Goal: Task Accomplishment & Management: Complete application form

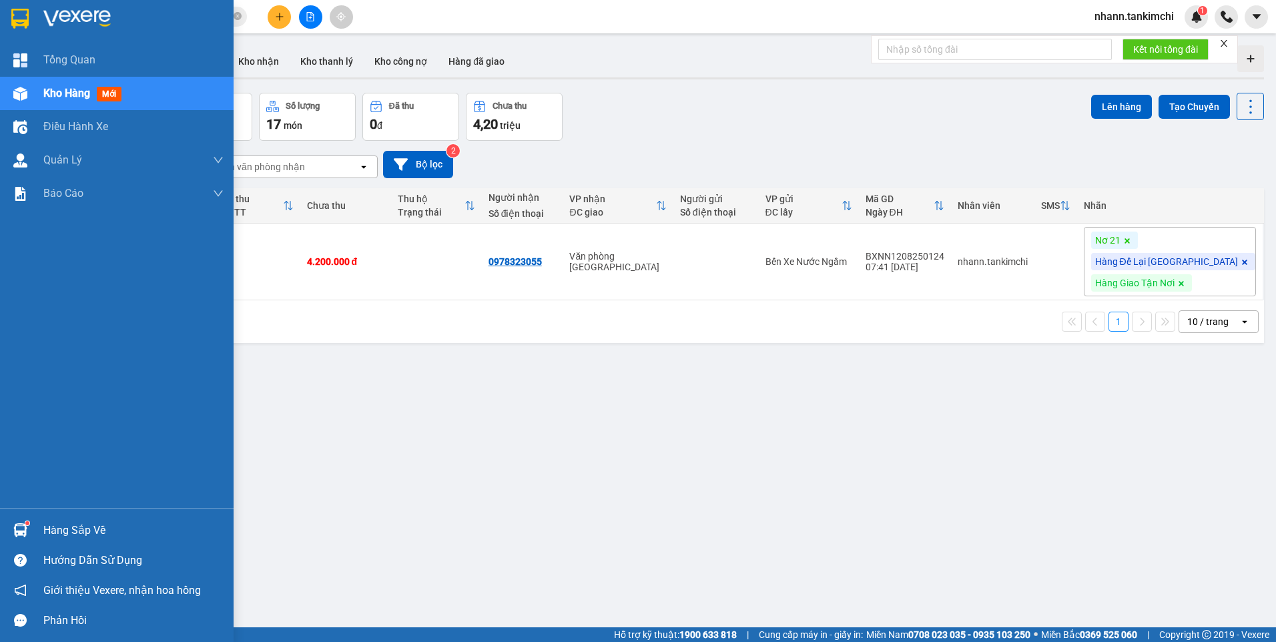
click at [69, 97] on span "Kho hàng" at bounding box center [66, 93] width 47 height 13
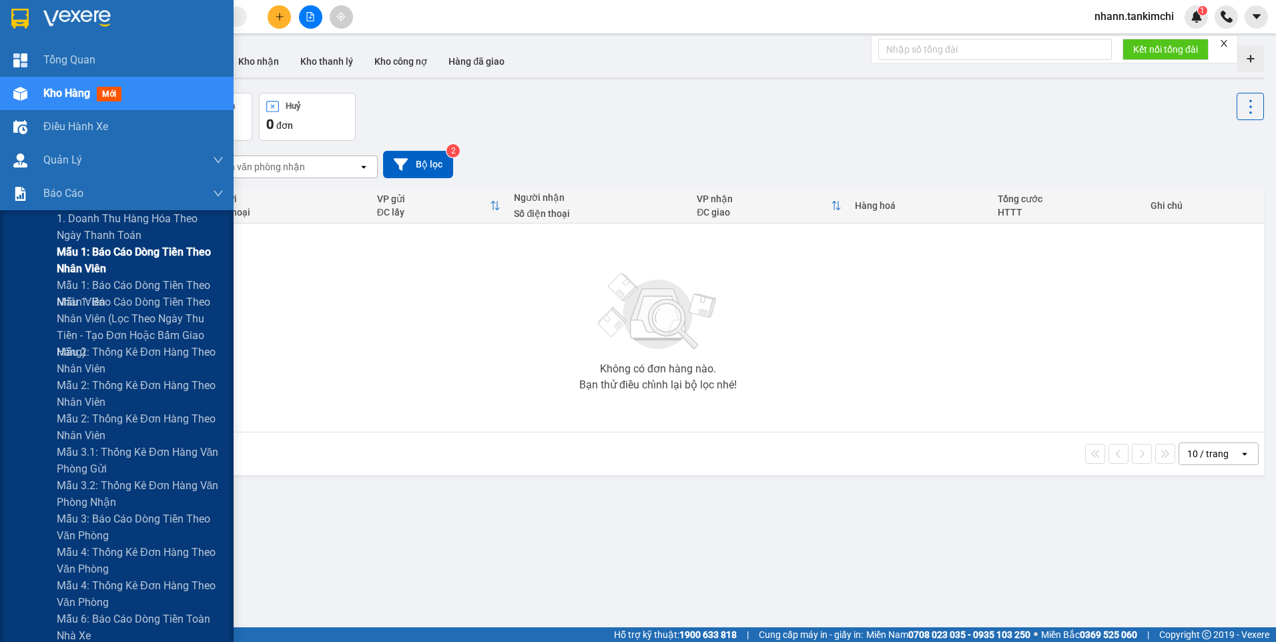
click at [87, 263] on span "Mẫu 1: Báo cáo dòng tiền theo nhân viên" at bounding box center [140, 260] width 167 height 33
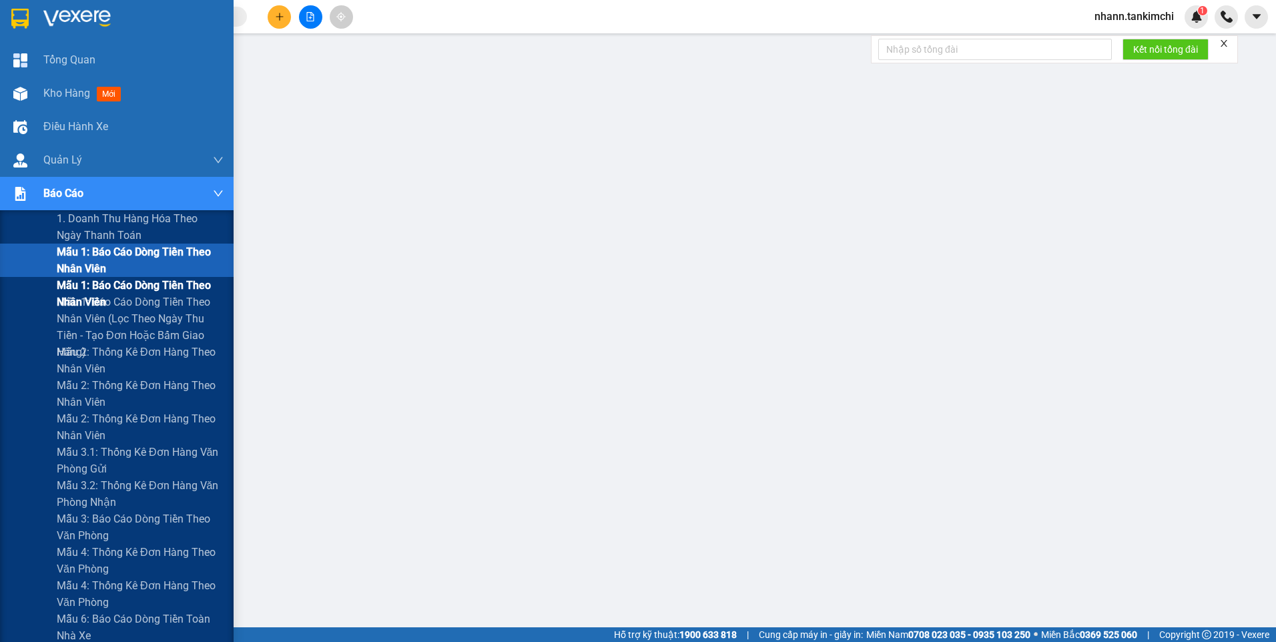
click at [94, 284] on span "Mẫu 1: Báo cáo dòng tiền theo nhân viên" at bounding box center [140, 293] width 167 height 33
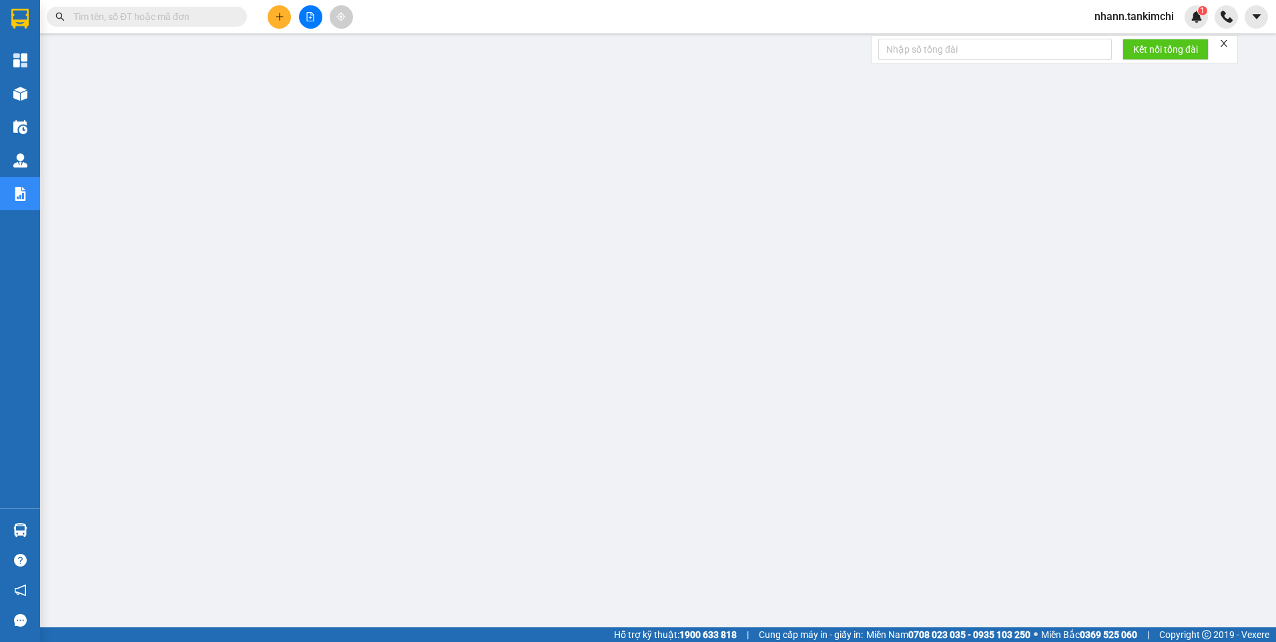
click at [127, 15] on input "text" at bounding box center [151, 16] width 157 height 15
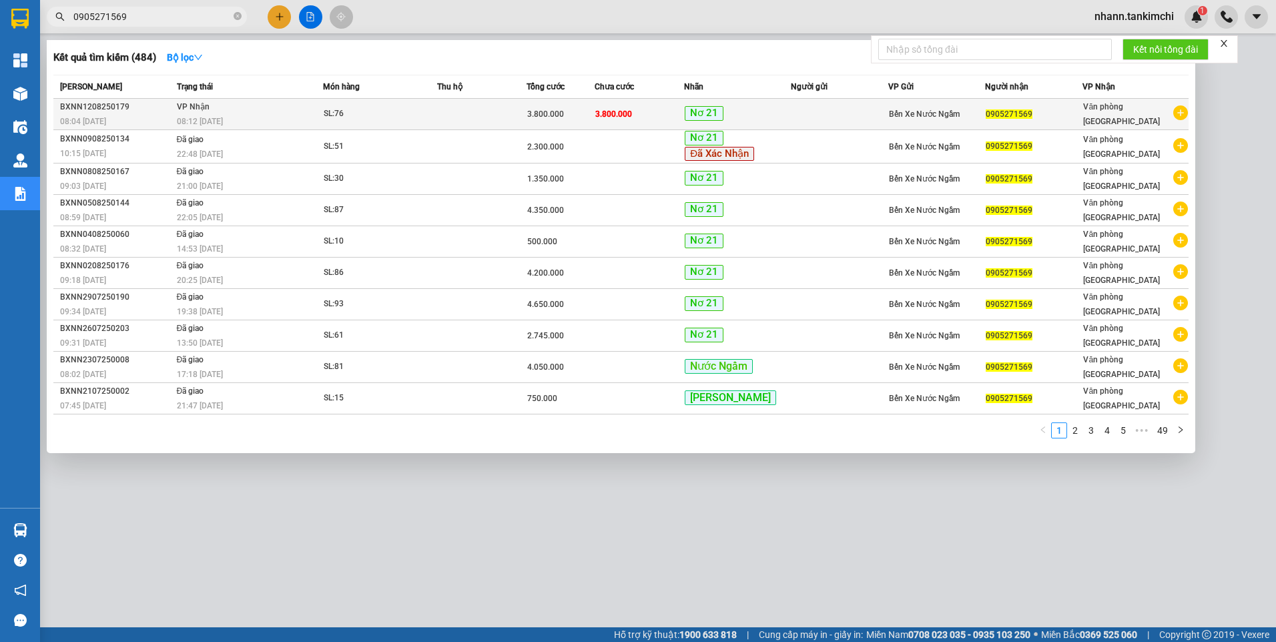
type input "0905271569"
click at [497, 114] on td at bounding box center [482, 114] width 90 height 31
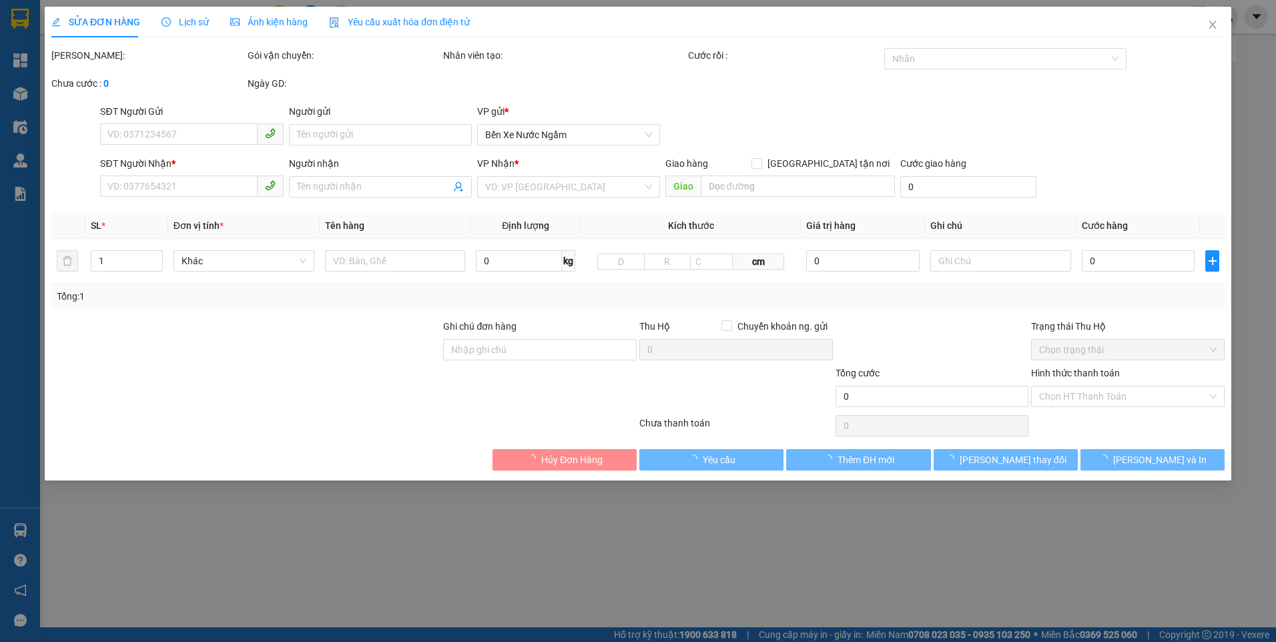
type input "0905271569"
type input "3.800.000"
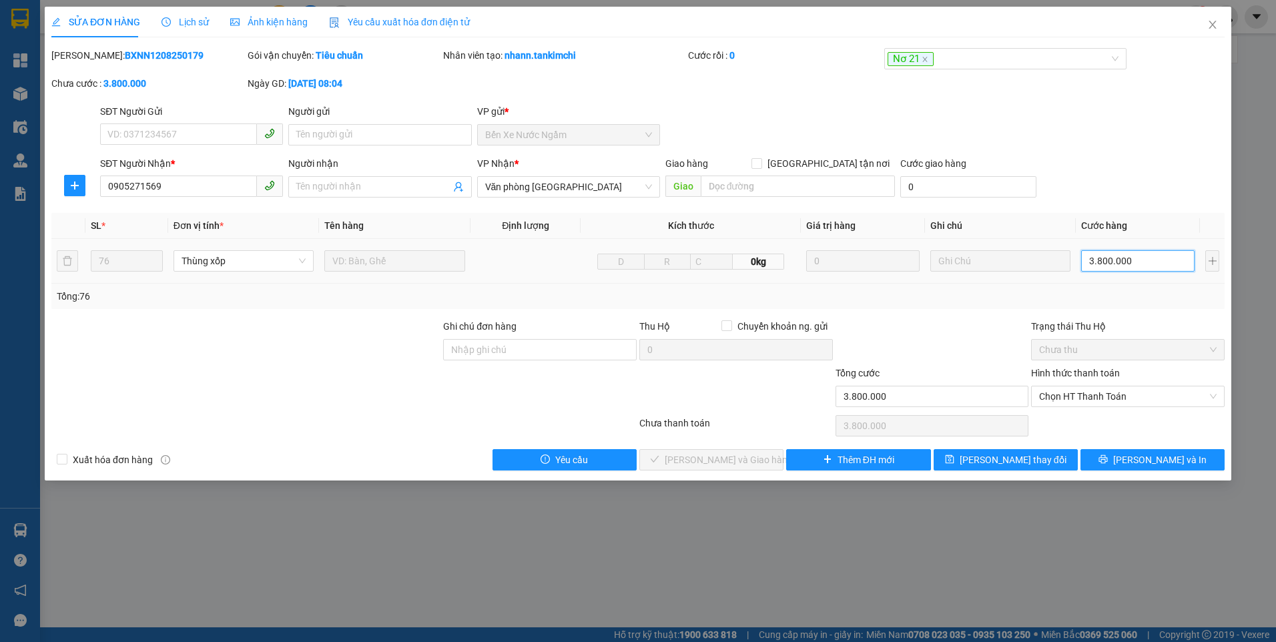
click at [1151, 263] on input "3.800.000" at bounding box center [1137, 260] width 113 height 21
type input "3"
type input "34"
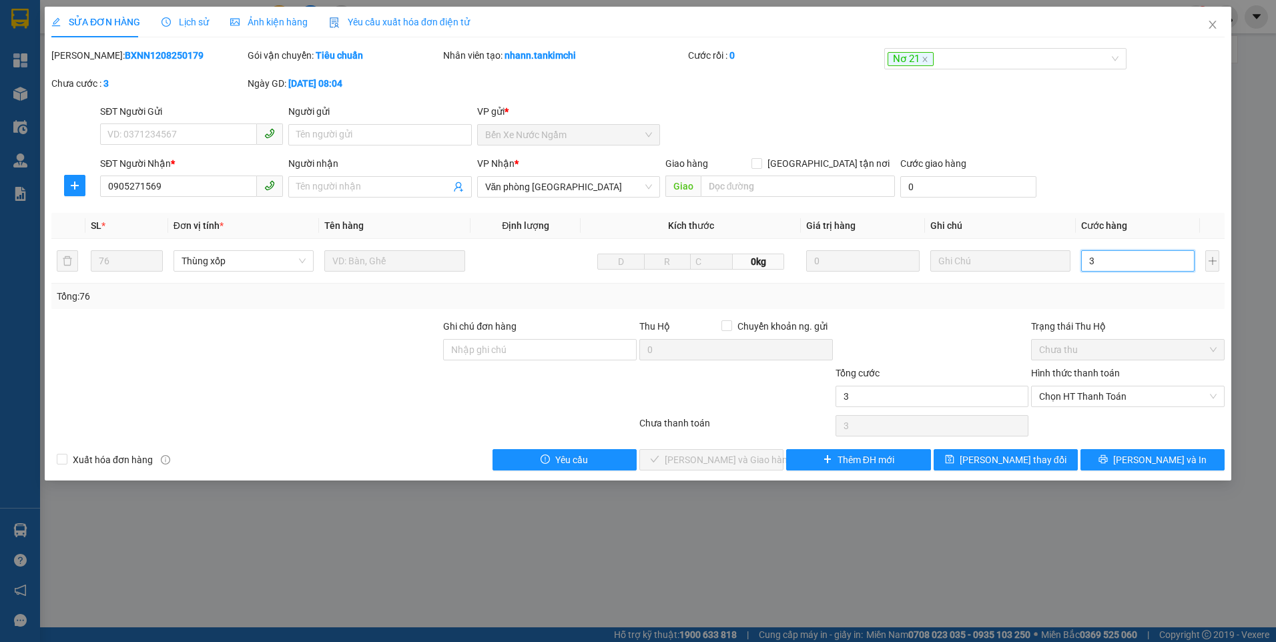
type input "34"
type input "342"
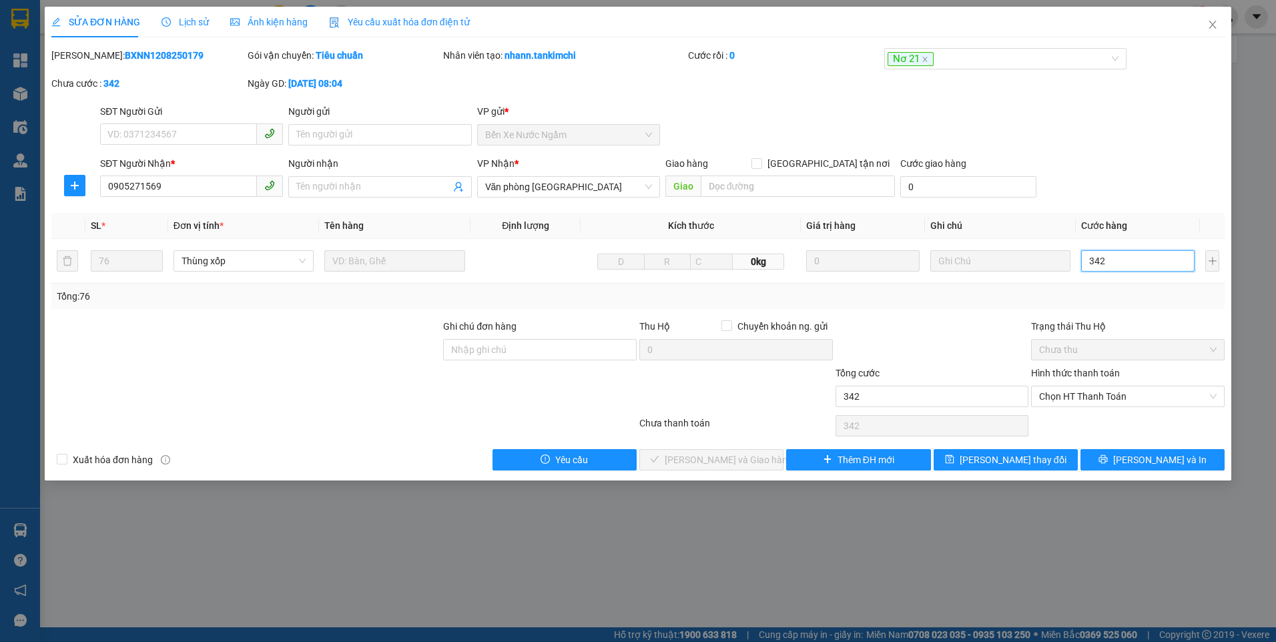
type input "3.420"
type input "3.420.000"
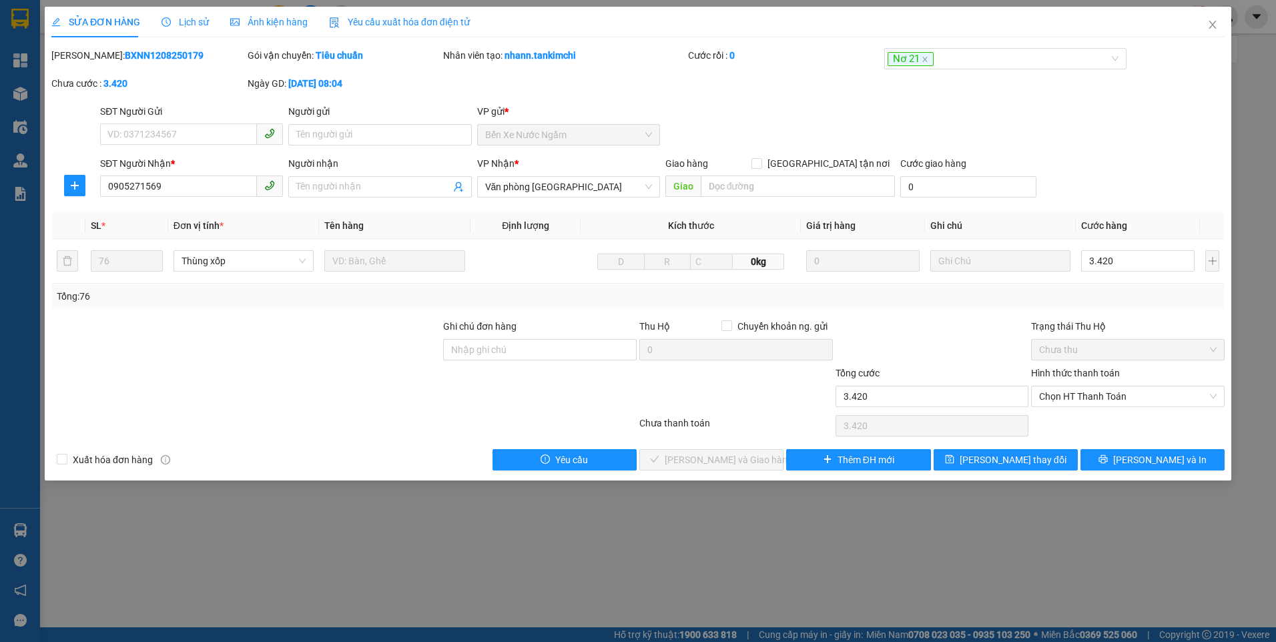
type input "3.420.000"
click at [1114, 106] on div "SĐT Người Gửi VD: 0371234567 Người gửi Tên người gửi VP gửi * Bến Xe Nước Ngầm" at bounding box center [662, 127] width 1130 height 47
click at [992, 462] on span "Lưu thay đổi" at bounding box center [1013, 459] width 107 height 15
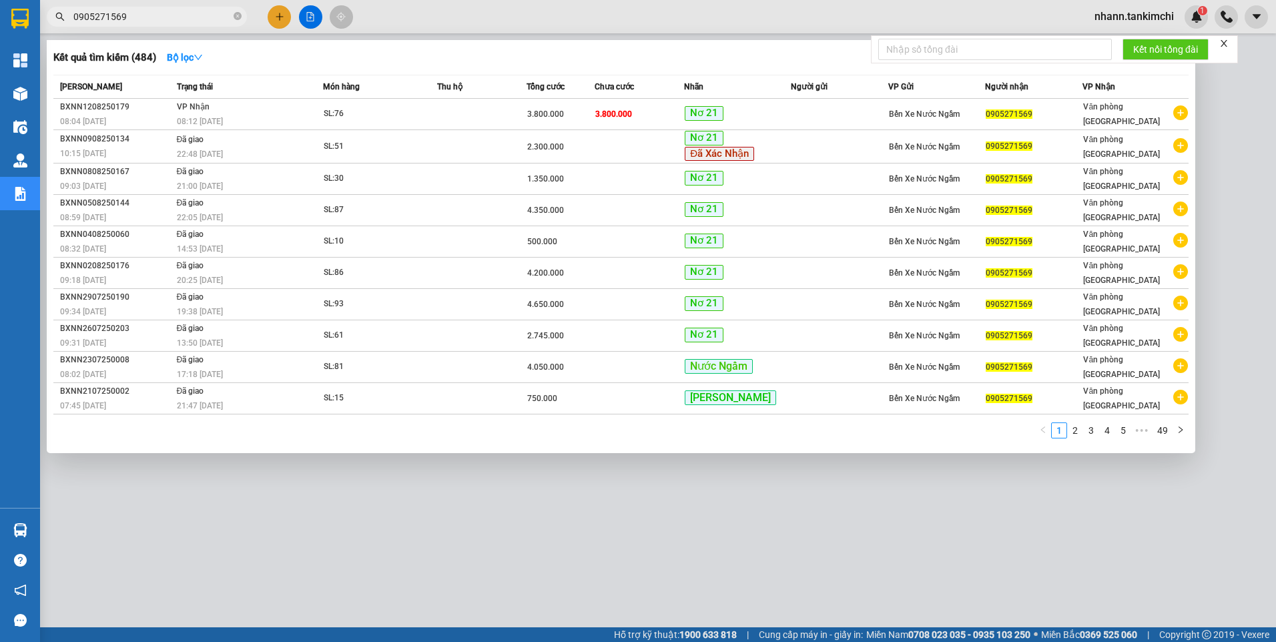
drag, startPoint x: 140, startPoint y: 20, endPoint x: 65, endPoint y: 34, distance: 76.7
click at [65, 29] on div "Kết quả tìm kiếm ( 484 ) Bộ lọc Mã ĐH Trạng thái Món hàng Thu hộ Tổng cước Chưa…" at bounding box center [130, 16] width 260 height 23
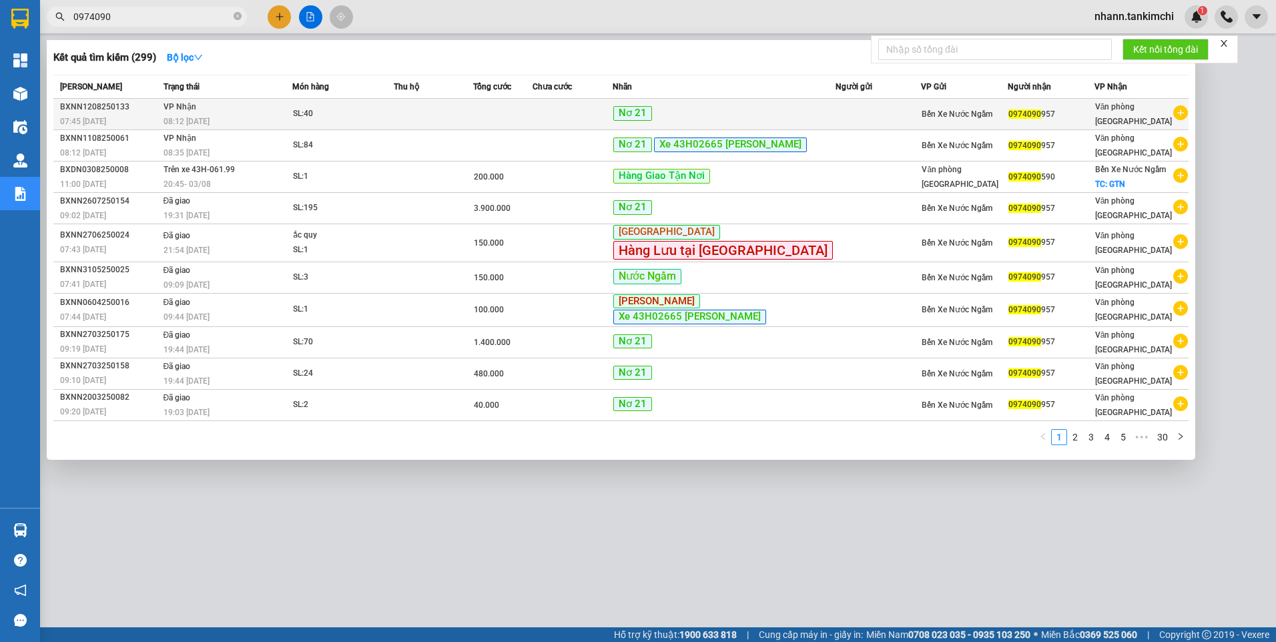
type input "0974090"
click at [473, 122] on td at bounding box center [433, 114] width 79 height 31
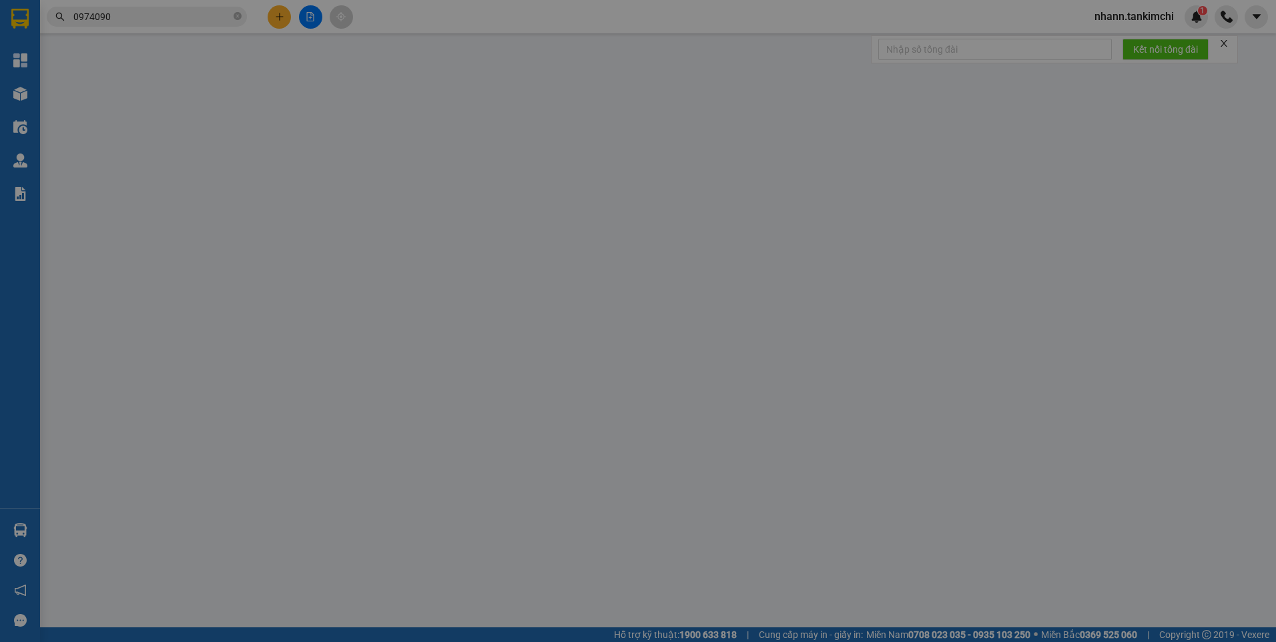
type input "0974090957"
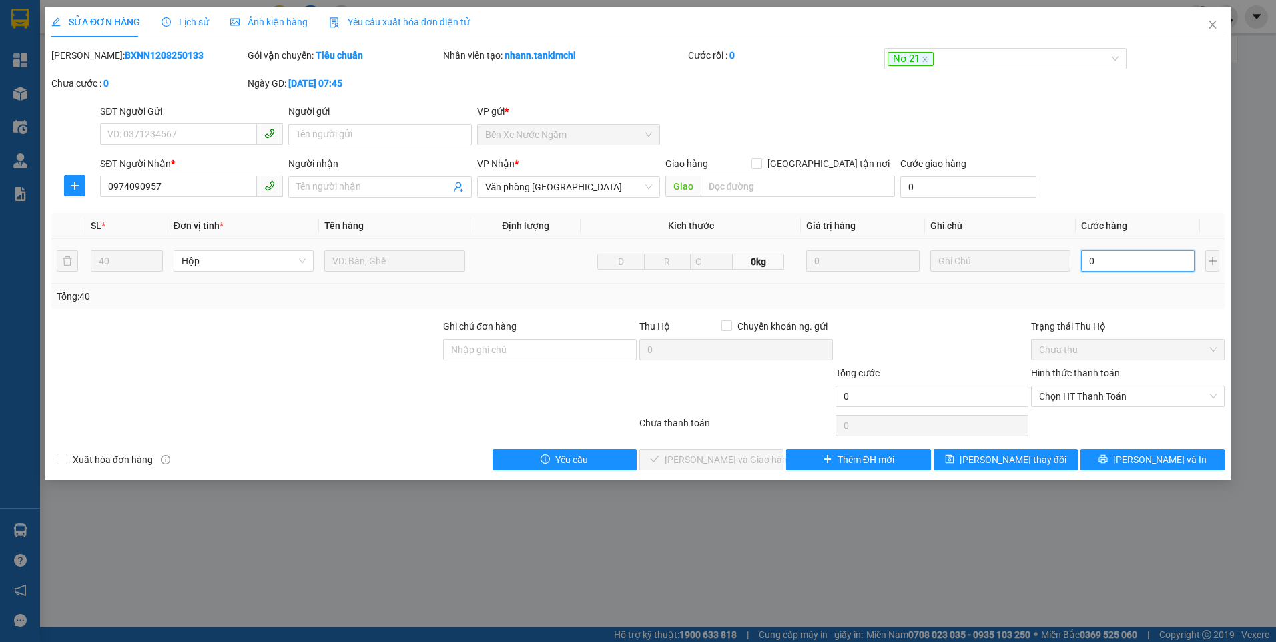
click at [1133, 258] on input "0" at bounding box center [1137, 260] width 113 height 21
type input "8"
type input "80"
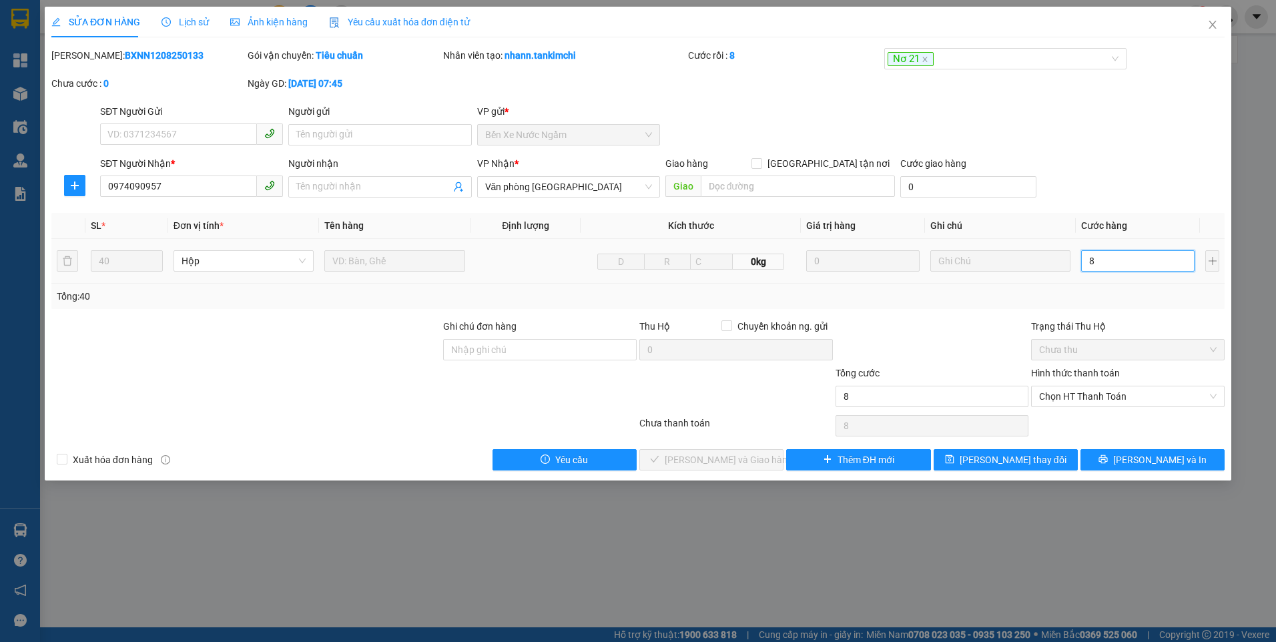
type input "80"
type input "800"
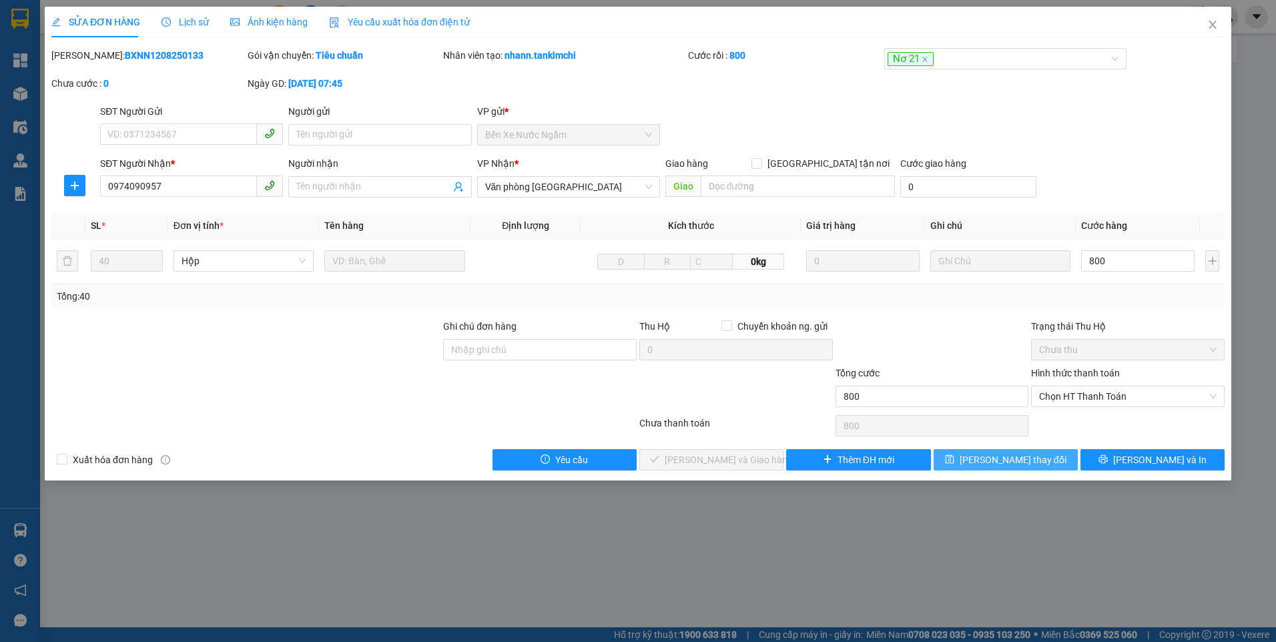
type input "800.000"
click at [1001, 462] on span "Lưu thay đổi" at bounding box center [1013, 459] width 107 height 15
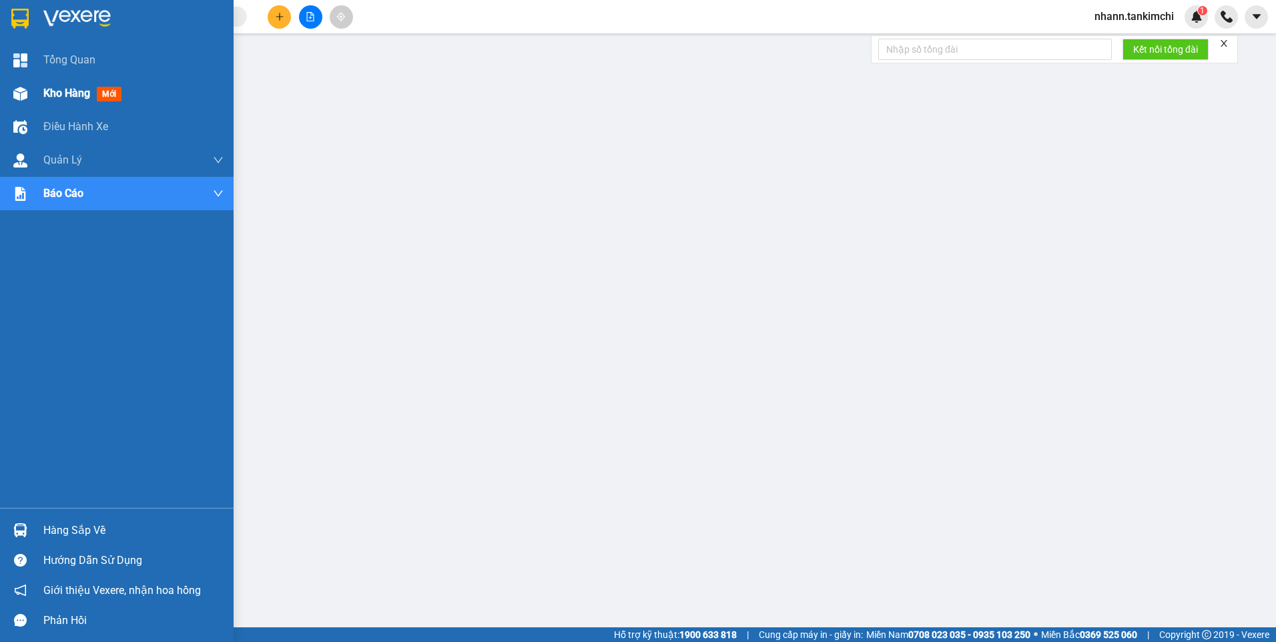
click at [63, 91] on span "Kho hàng" at bounding box center [66, 93] width 47 height 13
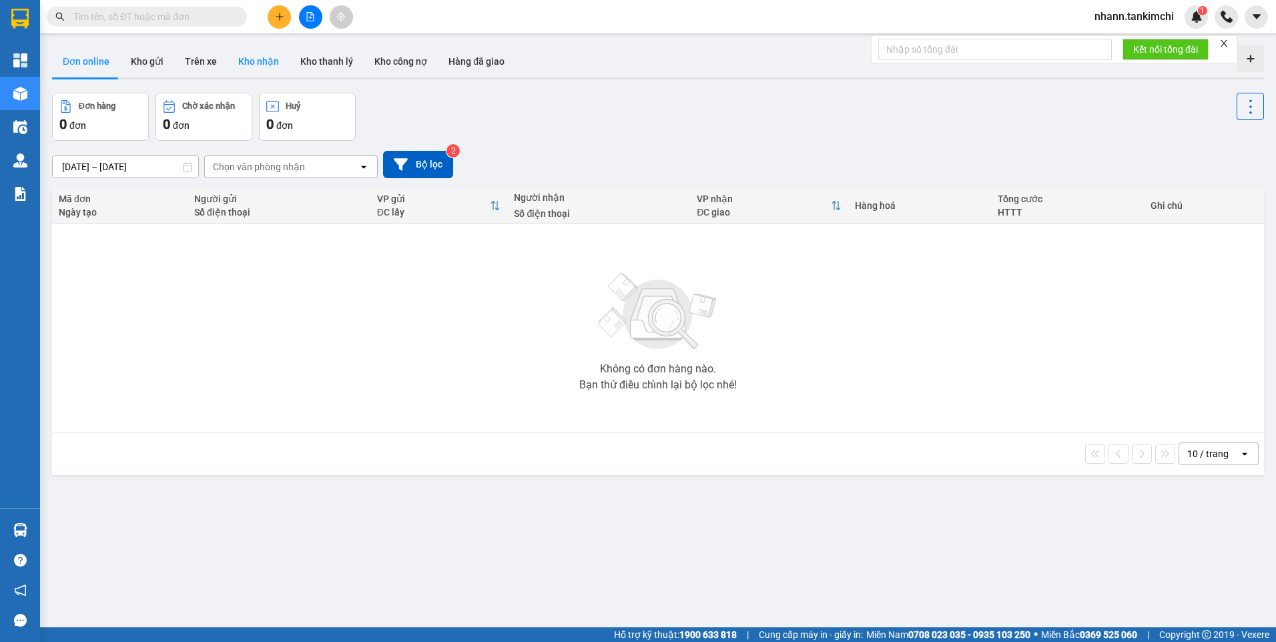
click at [257, 59] on button "Kho nhận" at bounding box center [259, 61] width 62 height 32
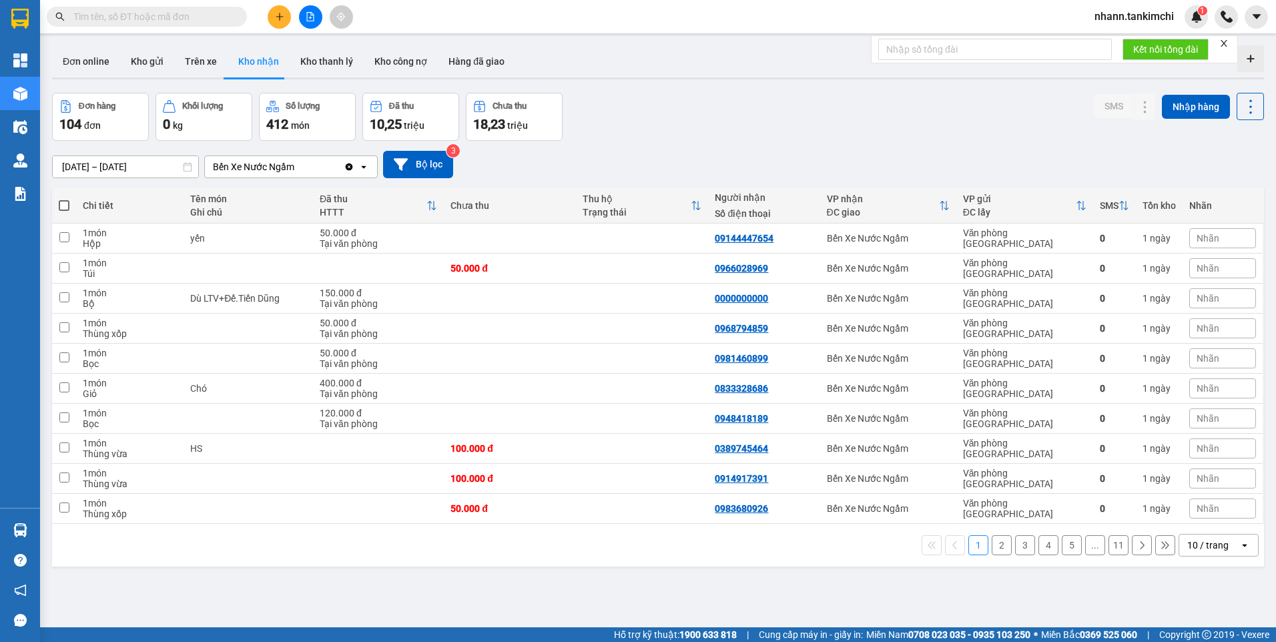
click at [1199, 542] on div "10 / trang" at bounding box center [1207, 544] width 41 height 13
click at [1200, 515] on span "100 / trang" at bounding box center [1203, 515] width 48 height 13
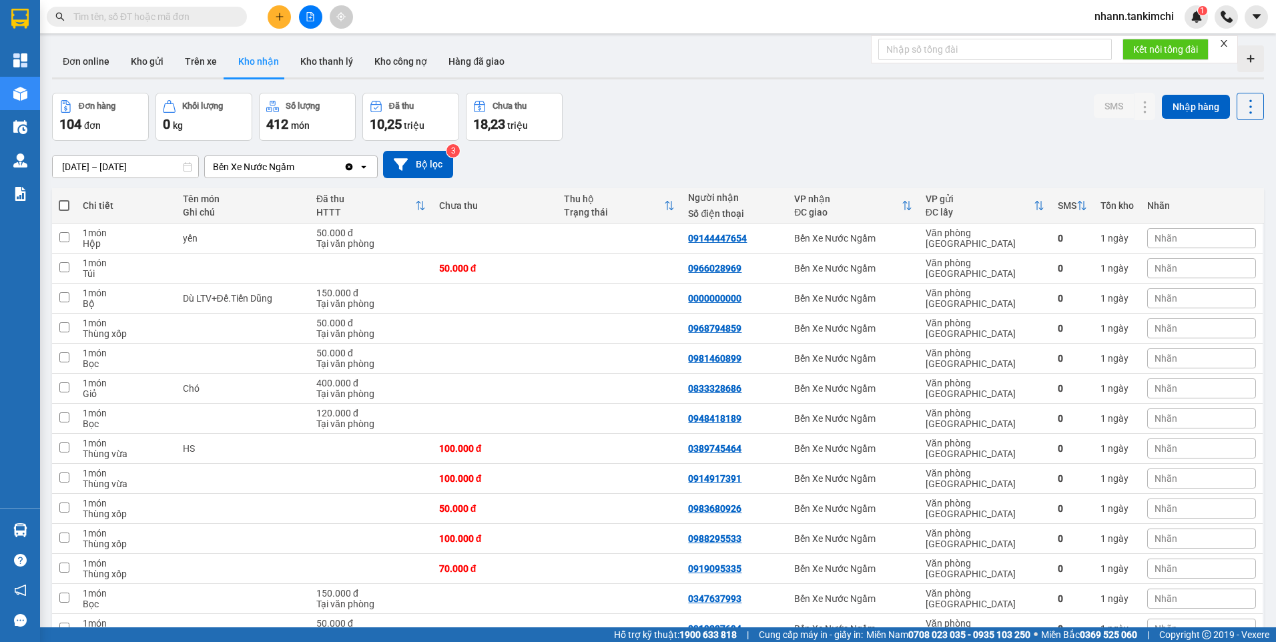
click at [119, 21] on input "text" at bounding box center [151, 16] width 157 height 15
paste input "0000000000"
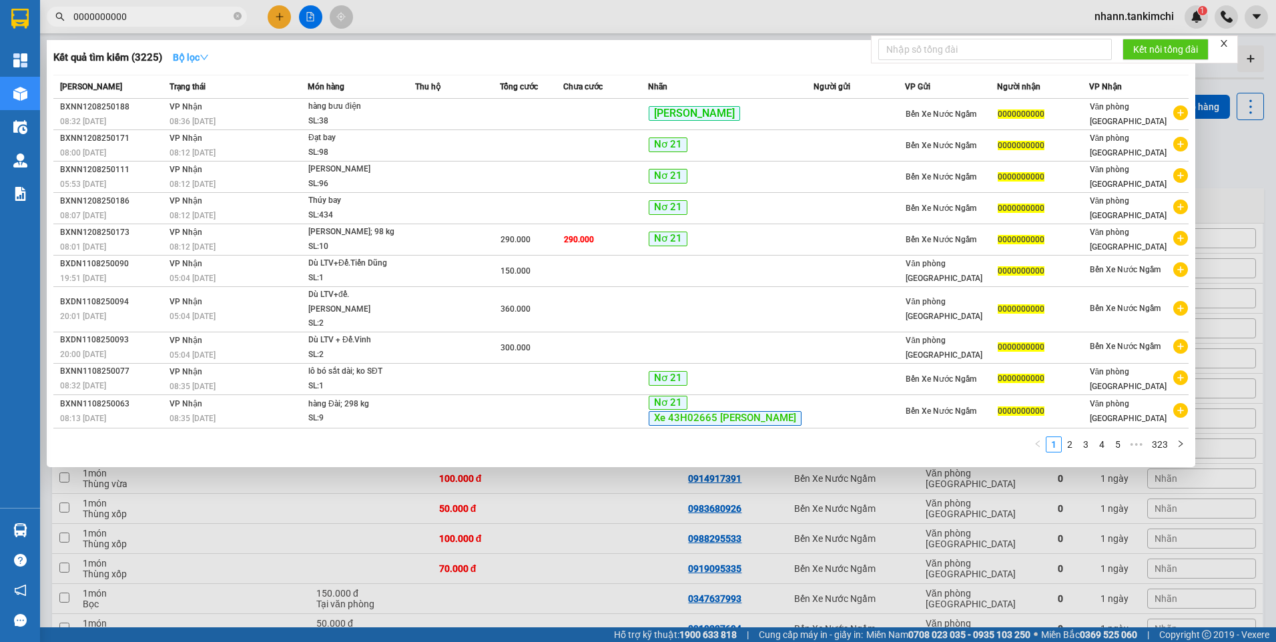
type input "0000000000"
click at [208, 57] on icon "down" at bounding box center [204, 57] width 9 height 9
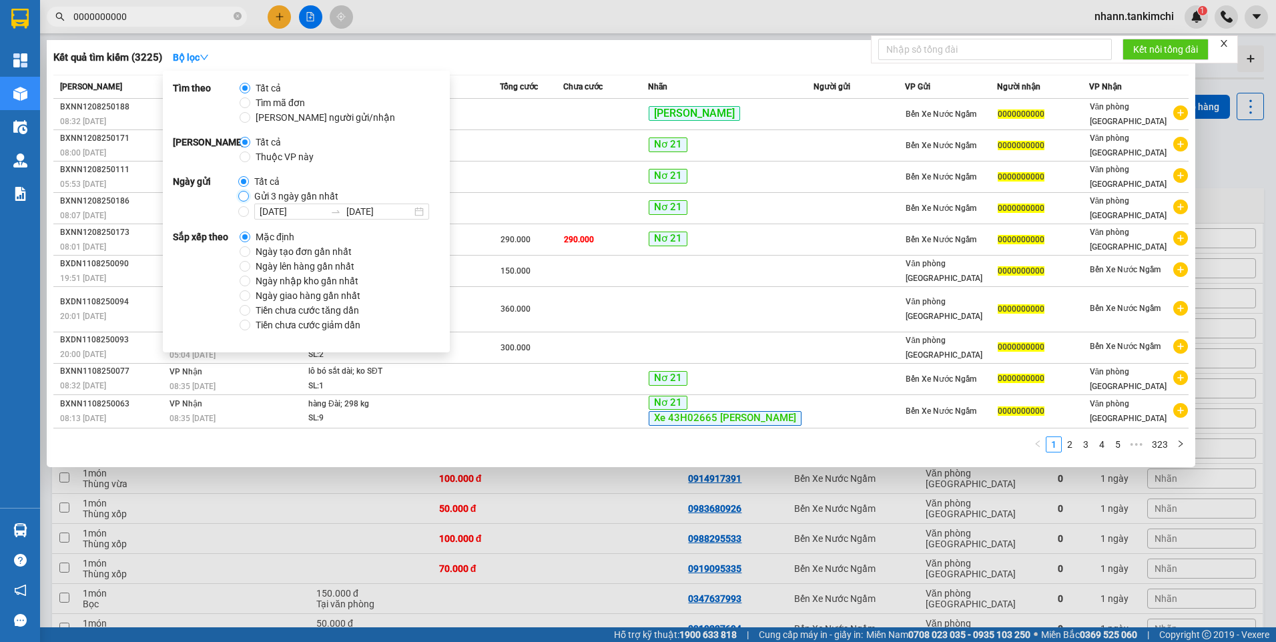
click at [242, 198] on input "Gửi 3 ngày gần nhất" at bounding box center [243, 196] width 11 height 11
radio input "true"
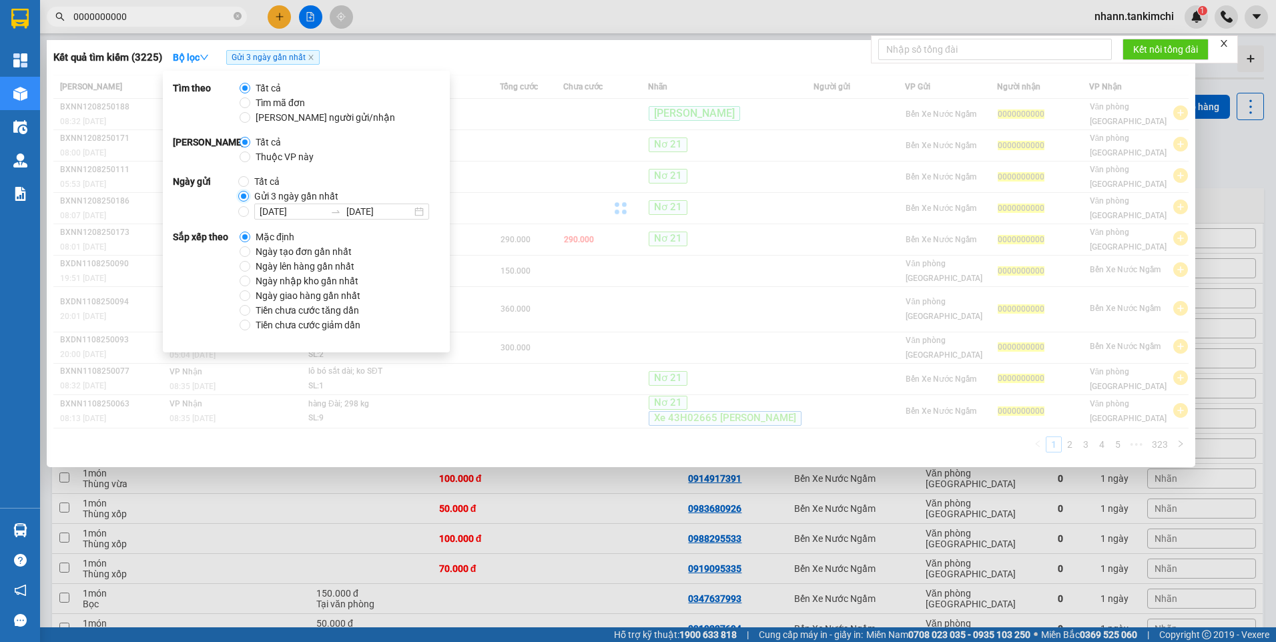
radio input "false"
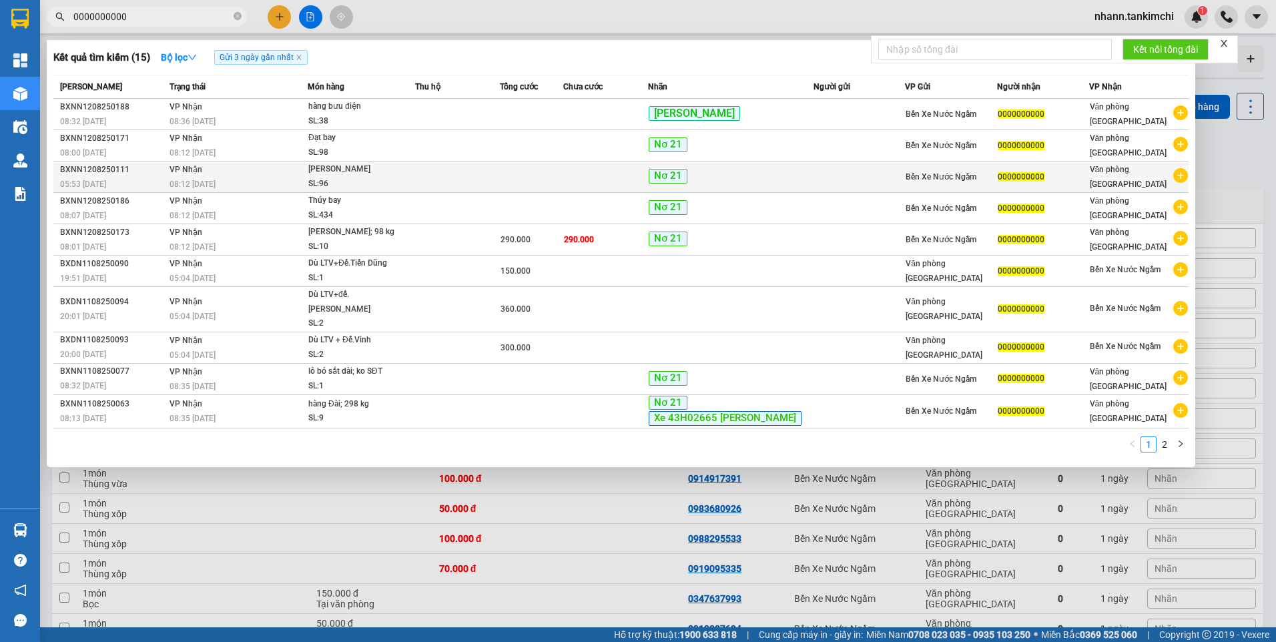
click at [562, 166] on td at bounding box center [531, 176] width 63 height 31
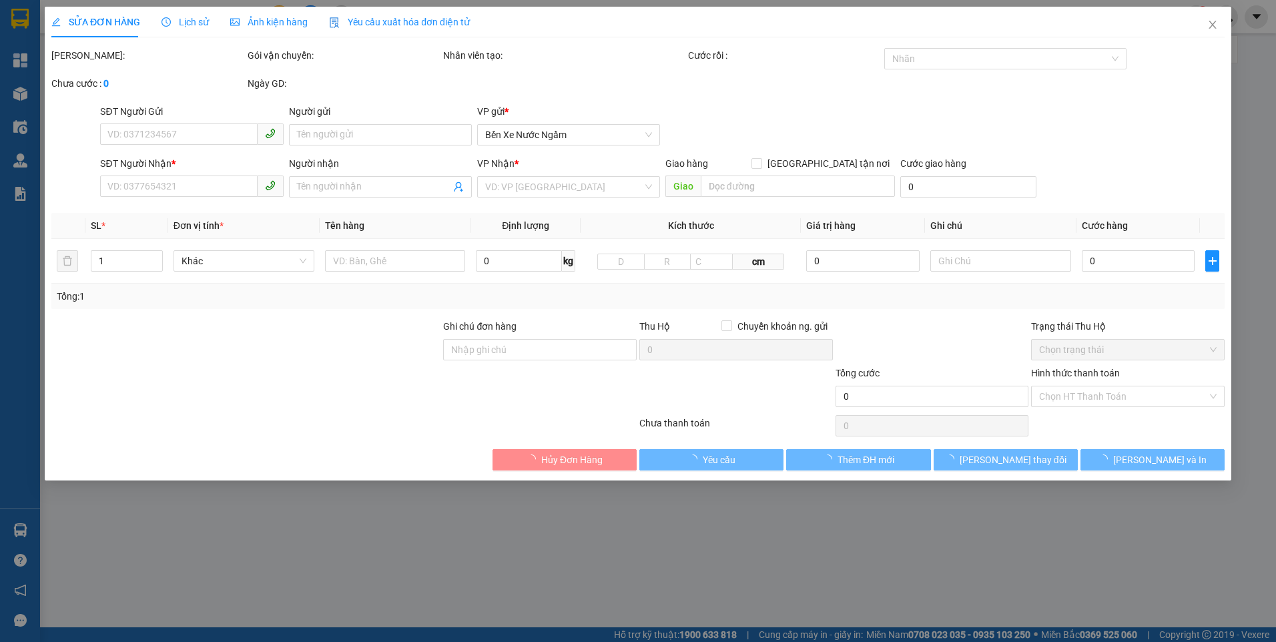
type input "0000000000"
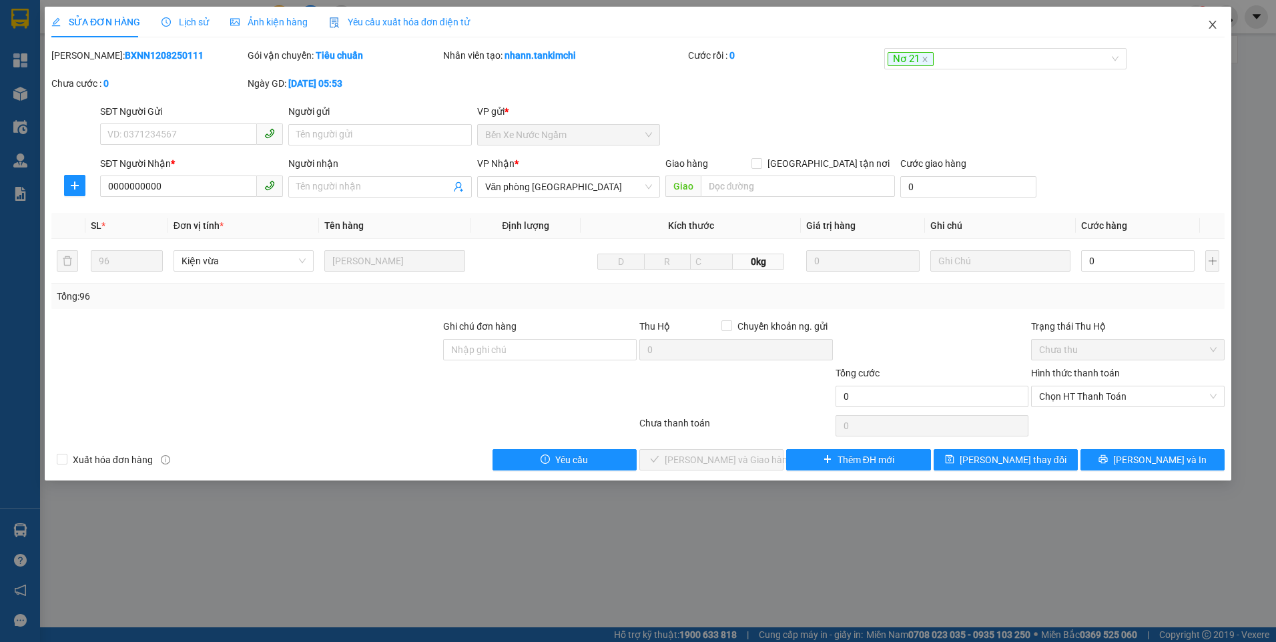
click at [1207, 21] on icon "close" at bounding box center [1212, 24] width 11 height 11
click at [1216, 24] on div at bounding box center [1225, 16] width 23 height 23
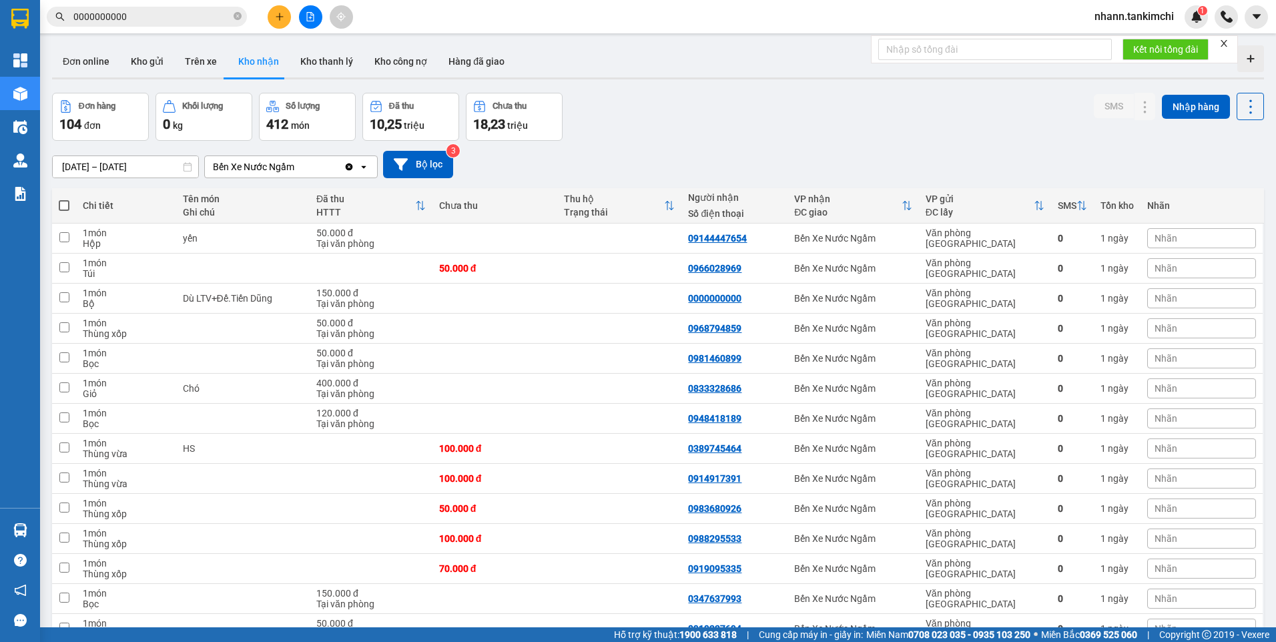
click at [169, 15] on input "0000000000" at bounding box center [151, 16] width 157 height 15
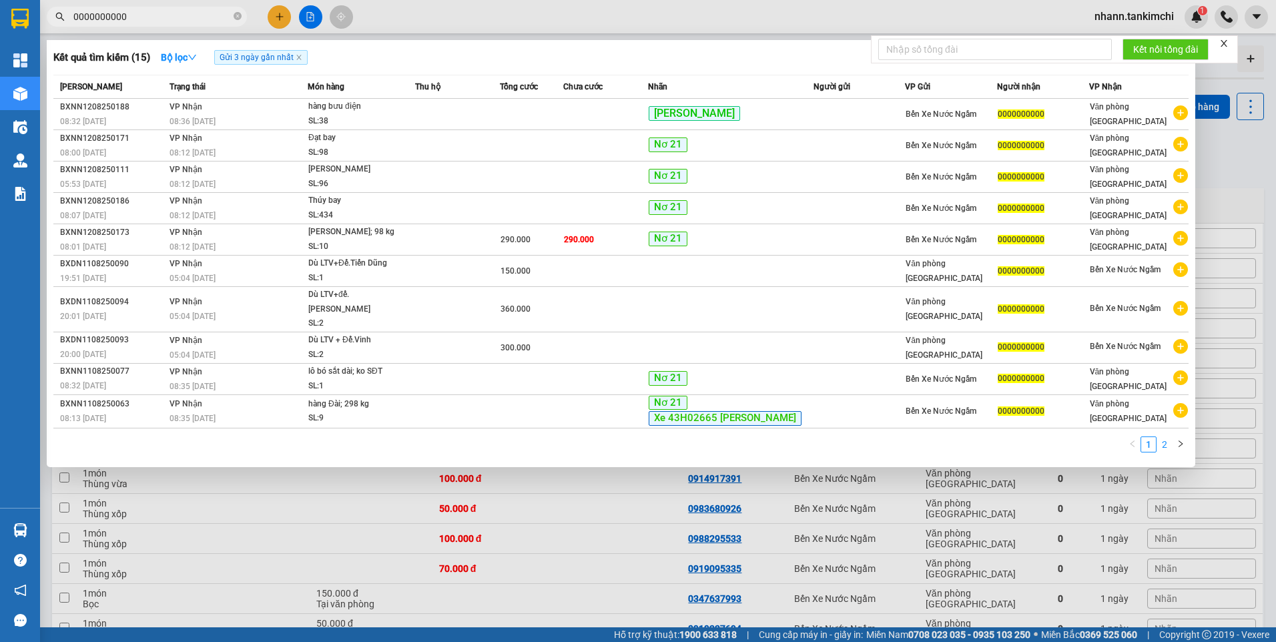
click at [1168, 437] on link "2" at bounding box center [1164, 444] width 15 height 15
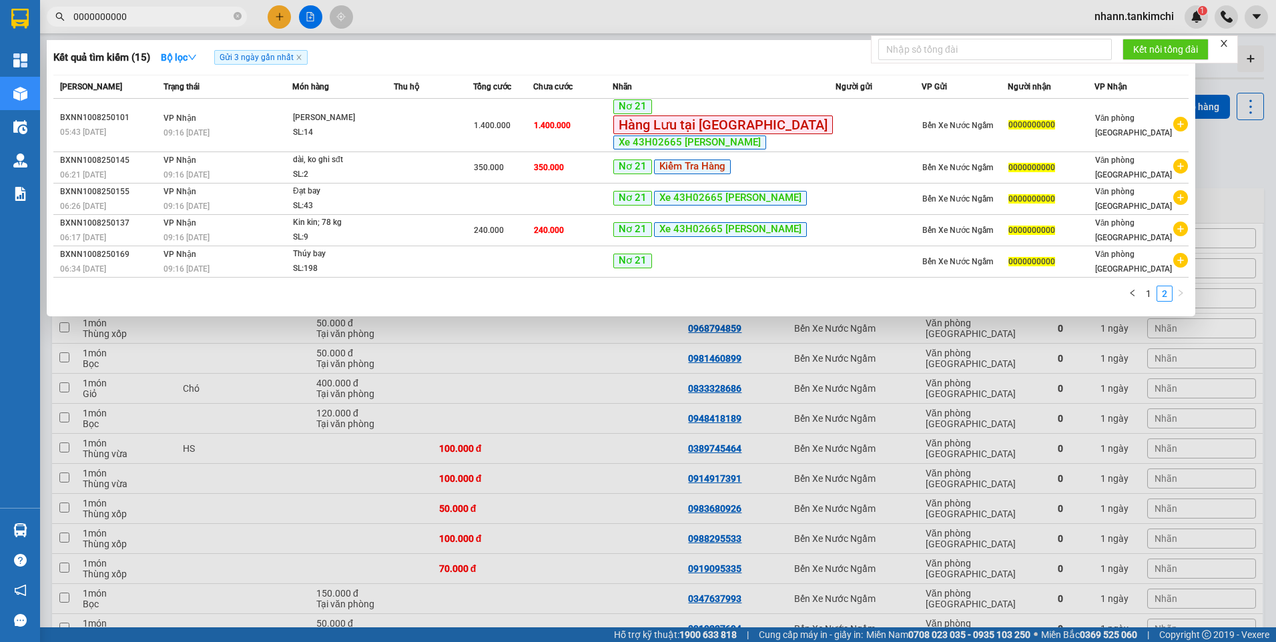
click at [132, 16] on input "0000000000" at bounding box center [151, 16] width 157 height 15
click at [1149, 298] on link "1" at bounding box center [1148, 293] width 15 height 15
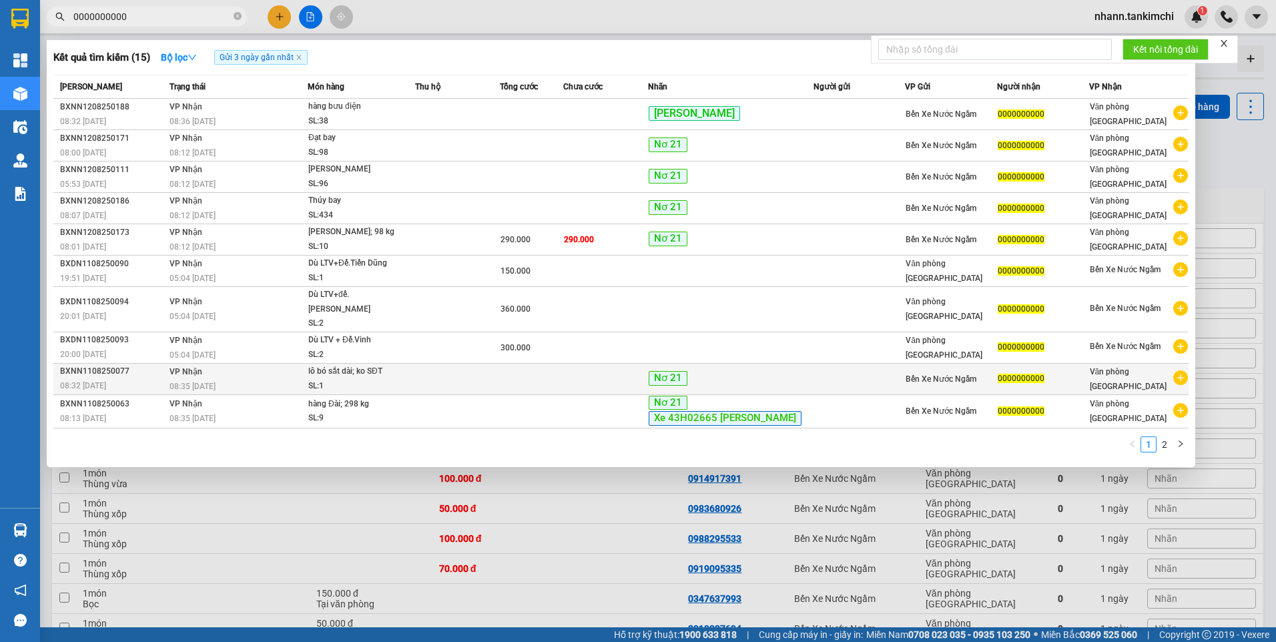
click at [520, 363] on td at bounding box center [531, 378] width 63 height 31
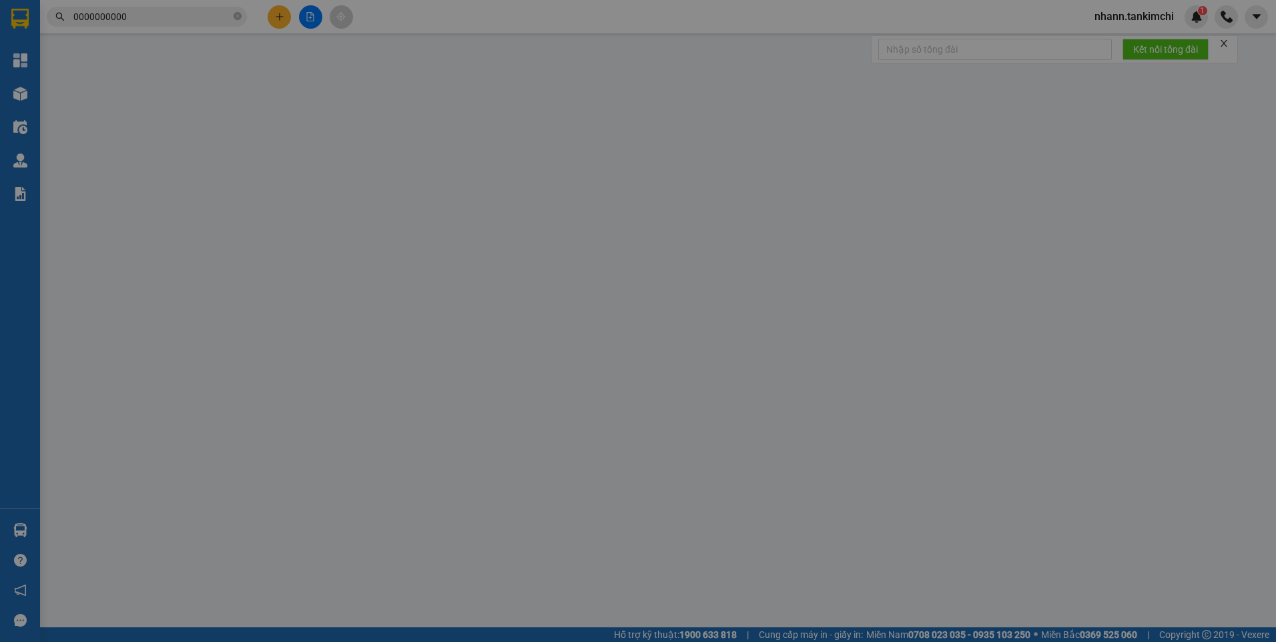
type input "0000000000"
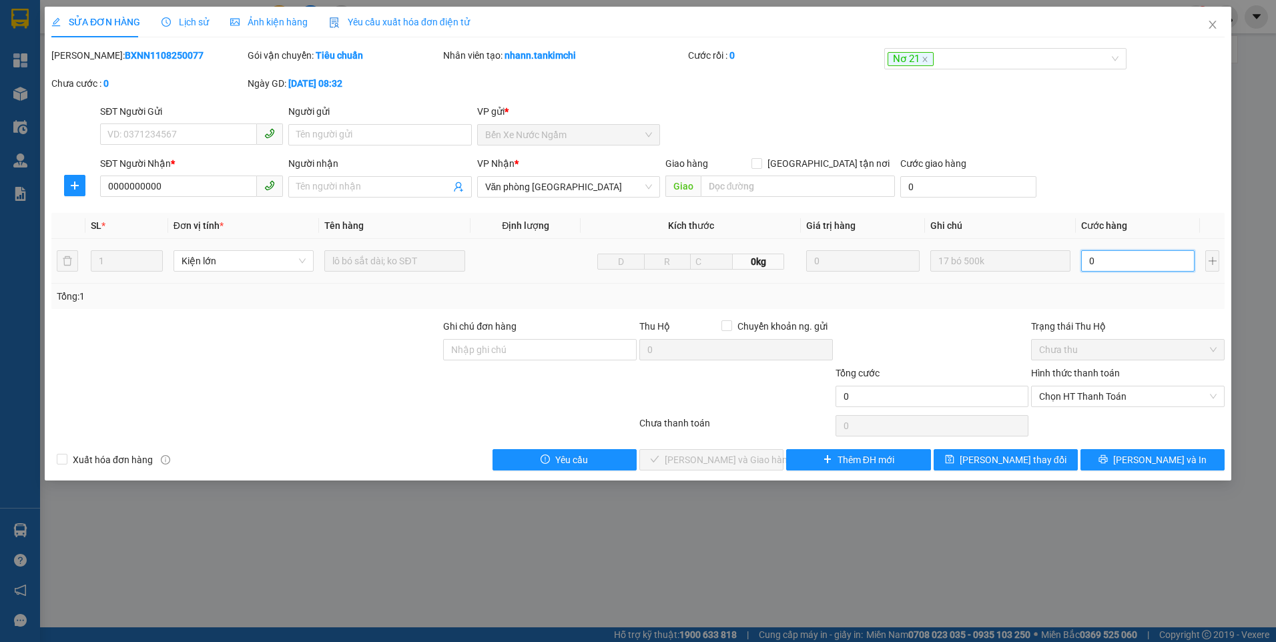
click at [1126, 266] on input "0" at bounding box center [1137, 260] width 113 height 21
type input "5"
type input "50"
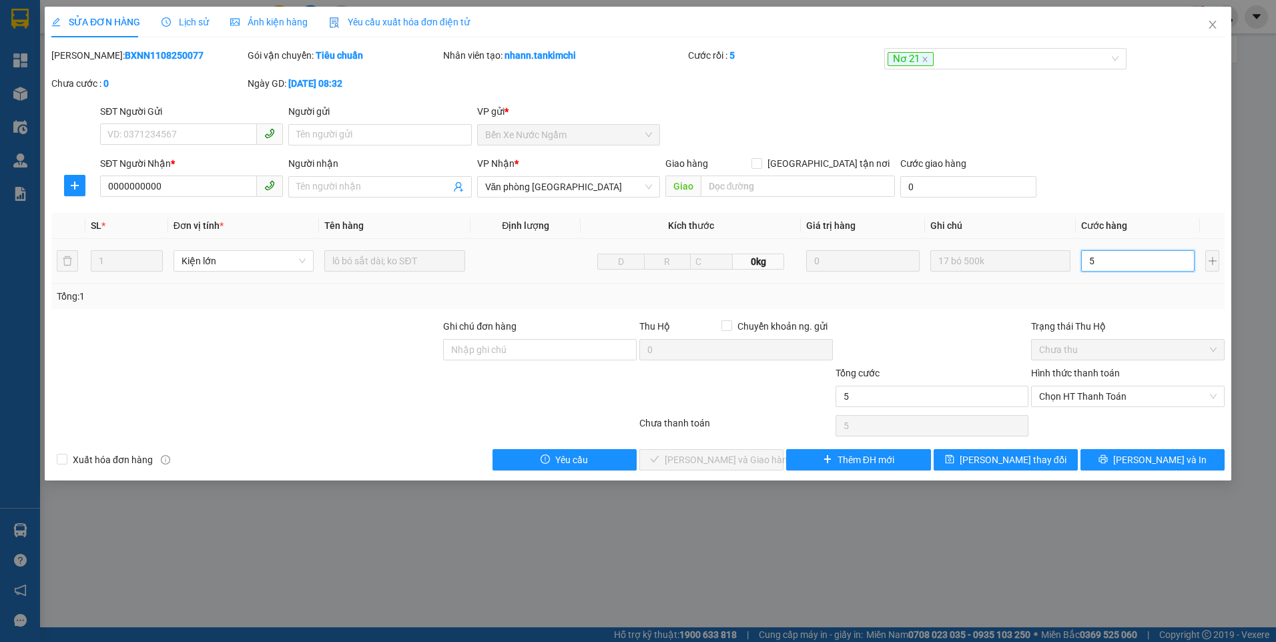
type input "50"
type input "500"
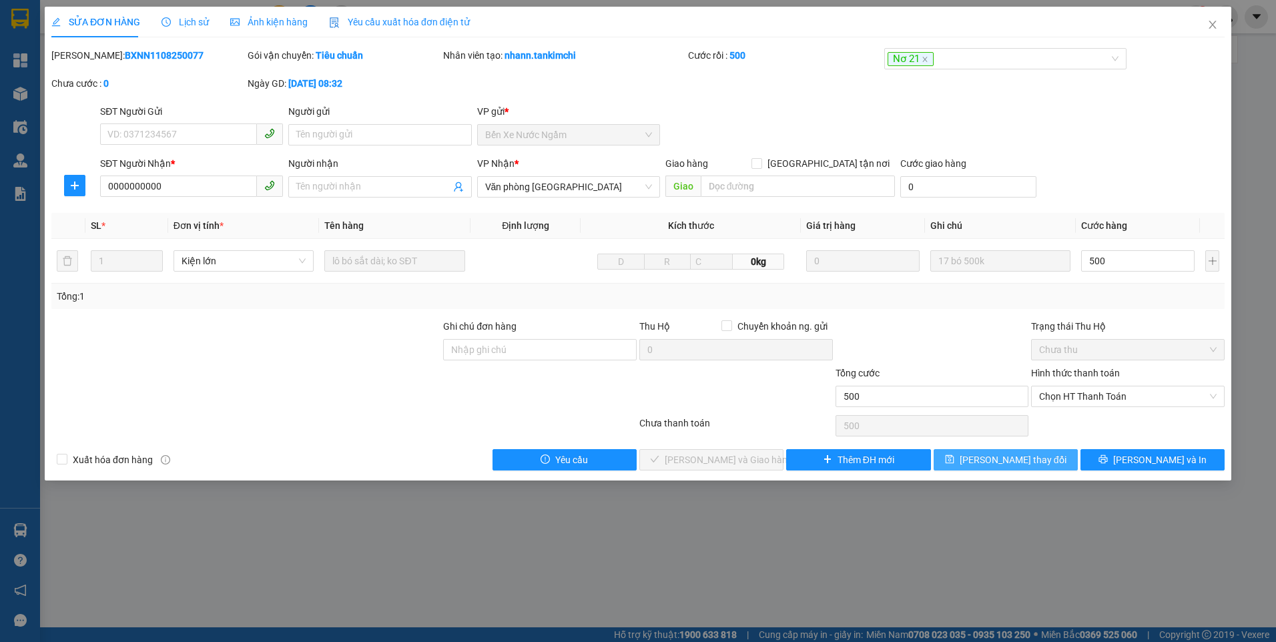
type input "500.000"
click at [1012, 464] on span "Lưu thay đổi" at bounding box center [1013, 459] width 107 height 15
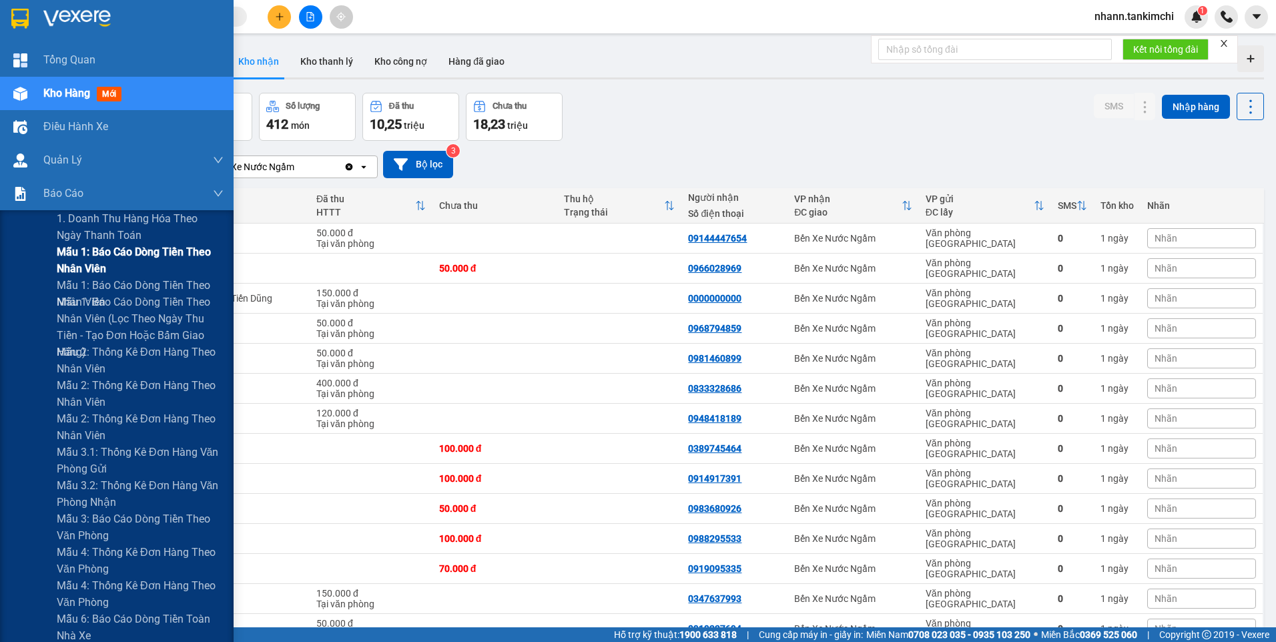
click at [69, 261] on span "Mẫu 1: Báo cáo dòng tiền theo nhân viên" at bounding box center [140, 260] width 167 height 33
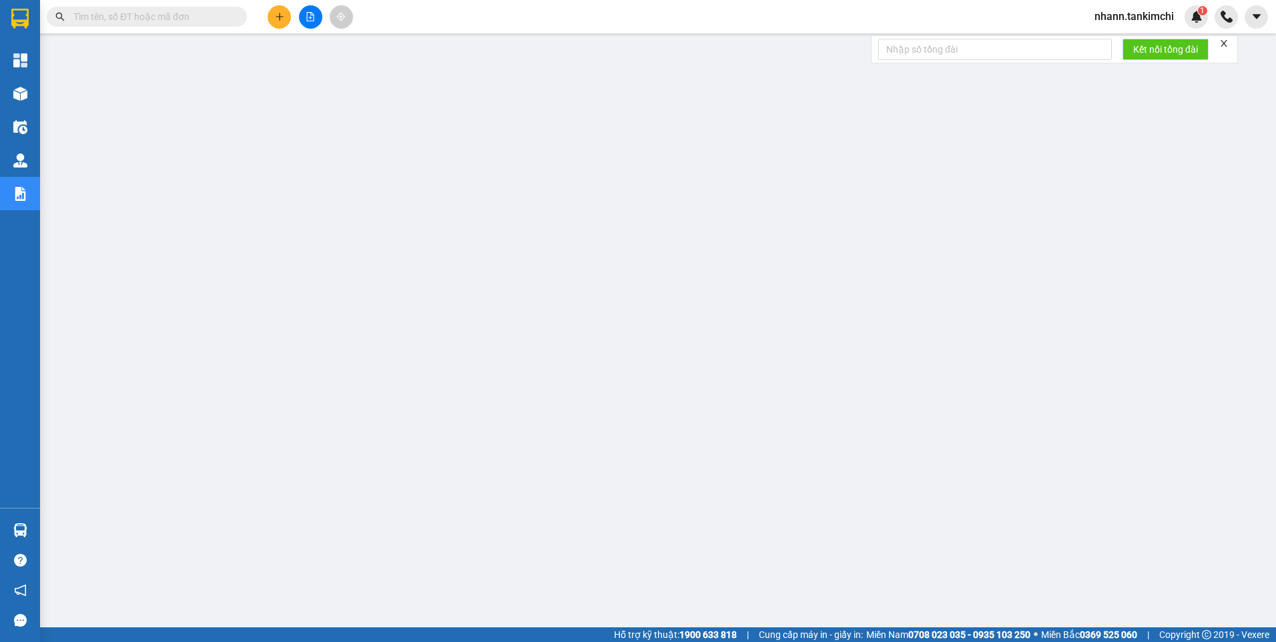
click at [152, 15] on input "text" at bounding box center [151, 16] width 157 height 15
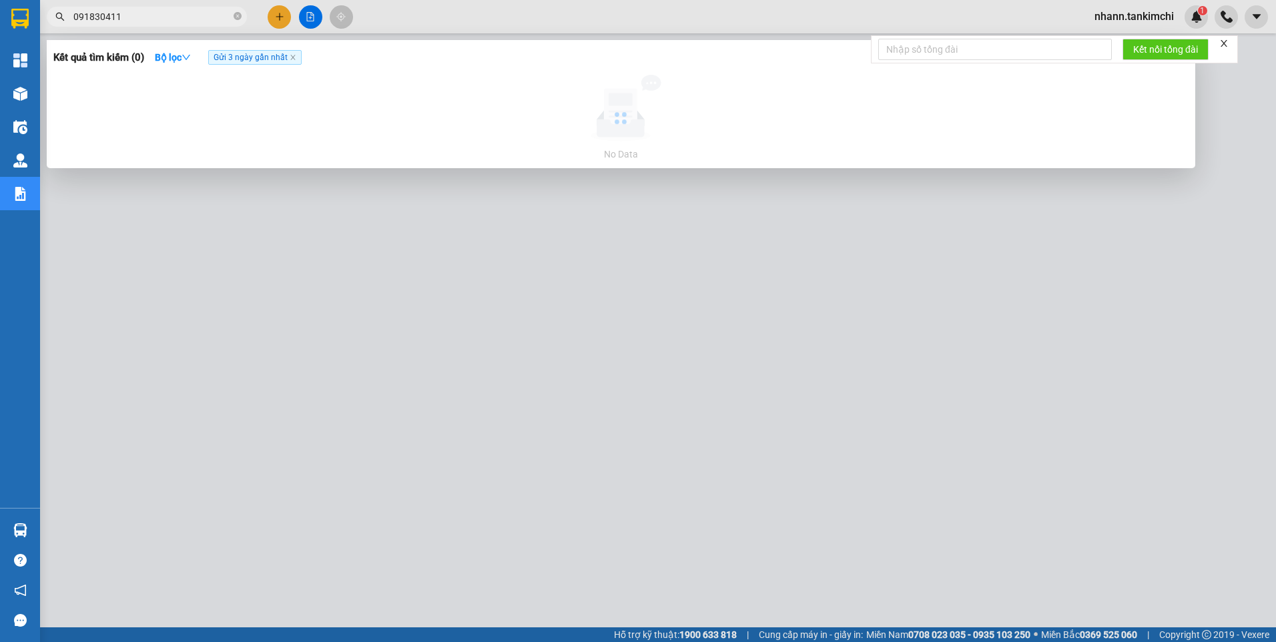
type input "0918304114"
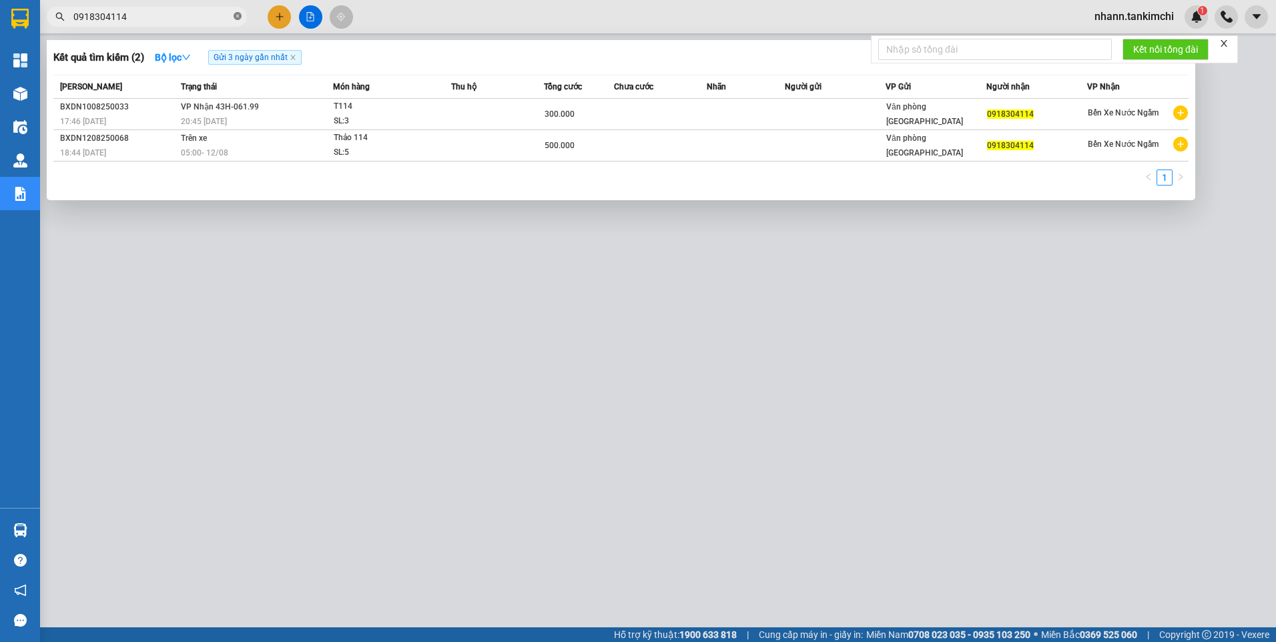
click at [238, 15] on icon "close-circle" at bounding box center [238, 16] width 8 height 8
